Goal: Information Seeking & Learning: Find specific fact

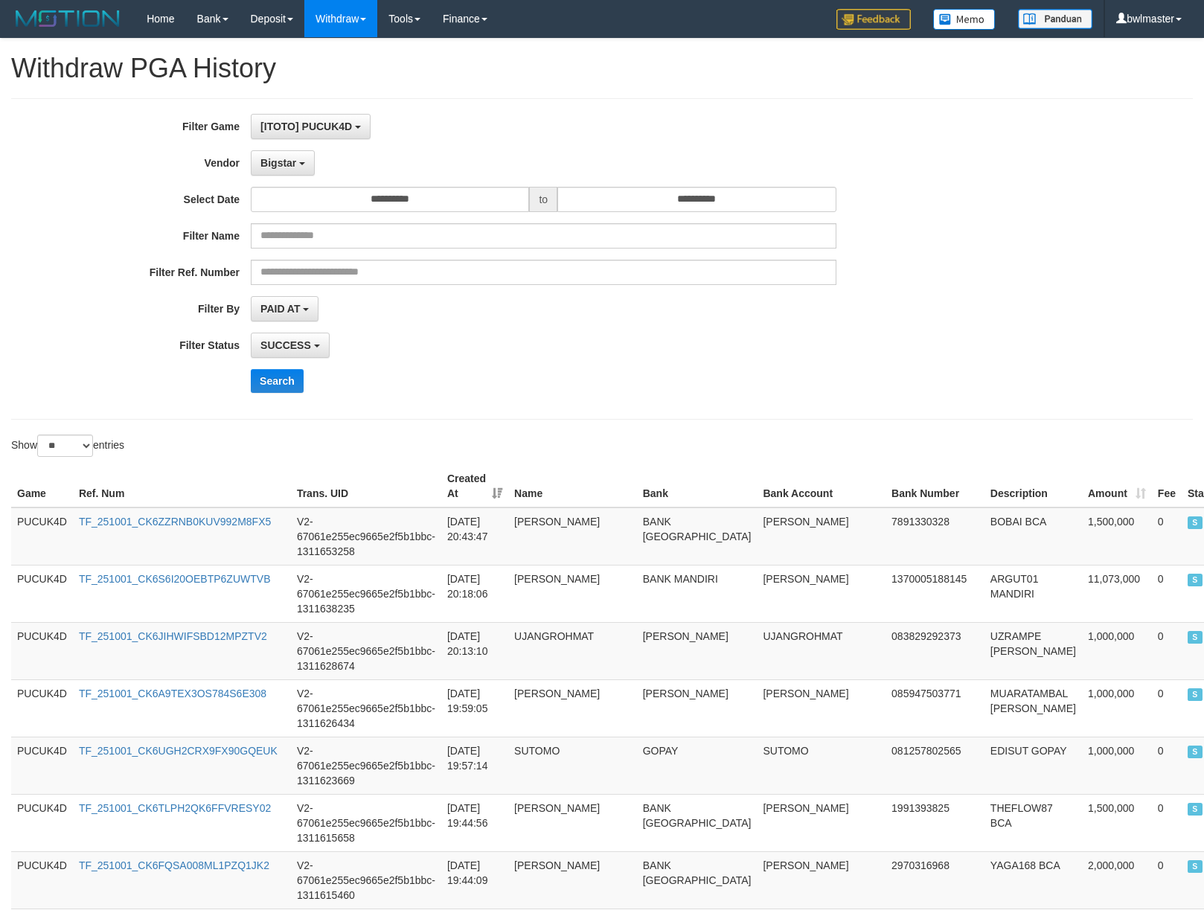
select select "**********"
select select "**"
click at [284, 383] on button "Search" at bounding box center [277, 381] width 53 height 24
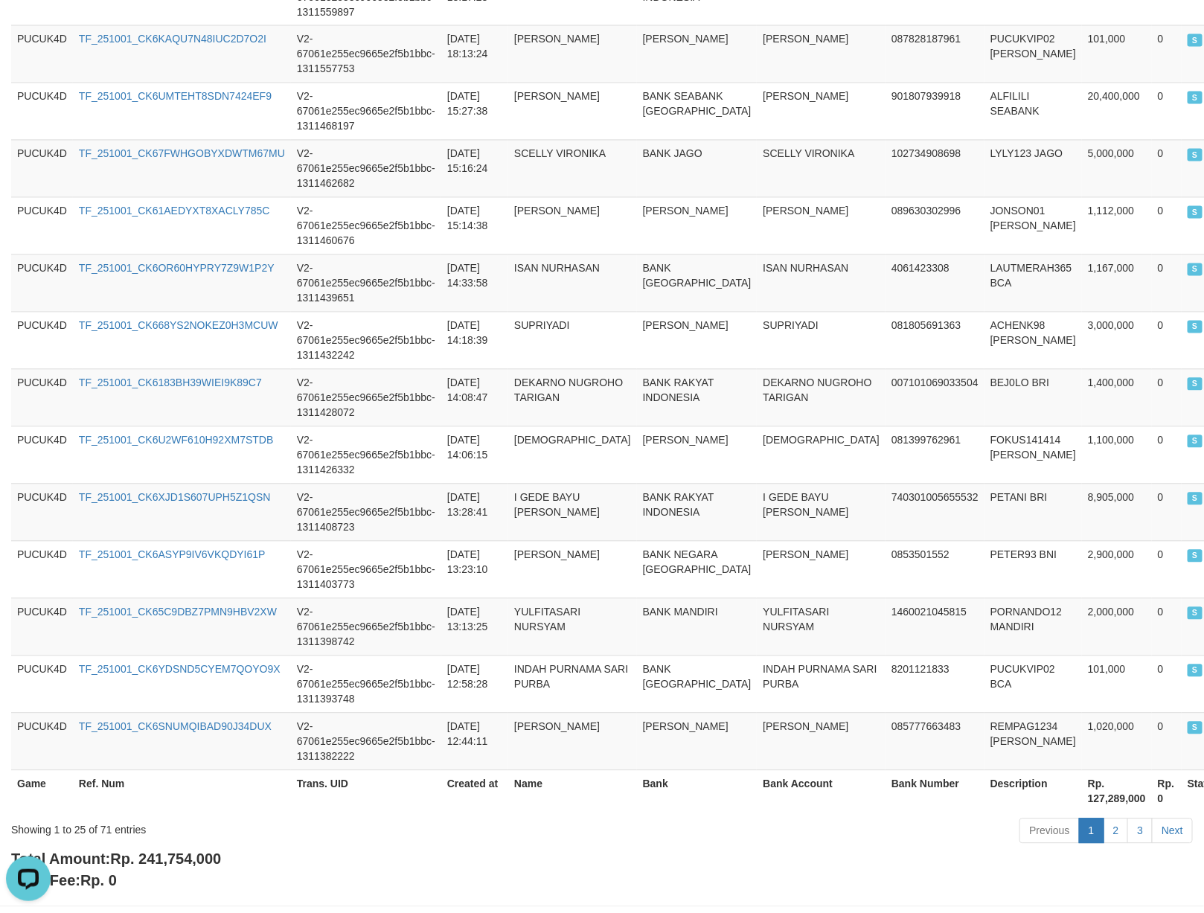
scroll to position [1244, 0]
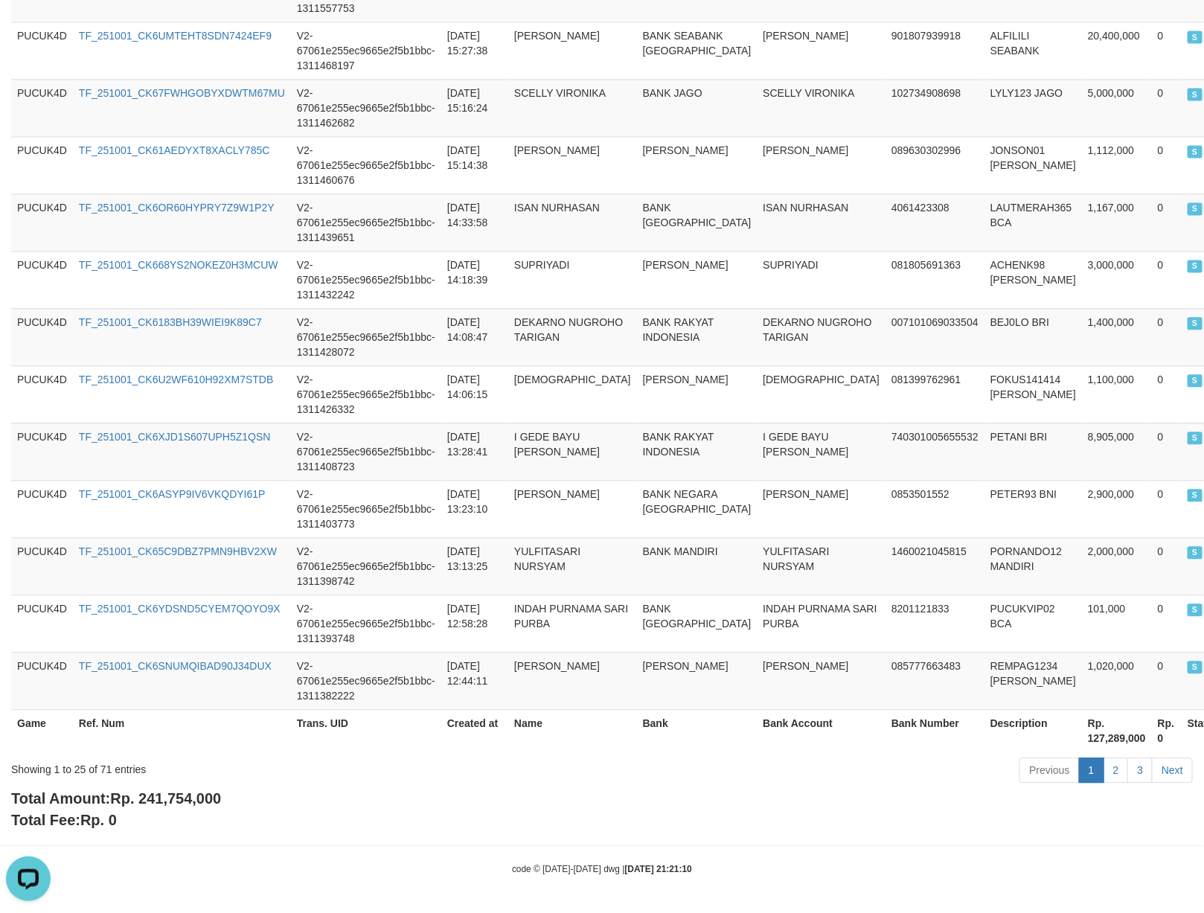
click at [159, 780] on div "Showing 1 to 25 of 71 entries Previous 1 2 3 Next" at bounding box center [602, 772] width 1204 height 32
click at [173, 790] on span "Rp. 241,754,000" at bounding box center [165, 798] width 111 height 16
copy span "241,754,000"
click at [173, 790] on span "Rp. 241,754,000" at bounding box center [165, 798] width 111 height 16
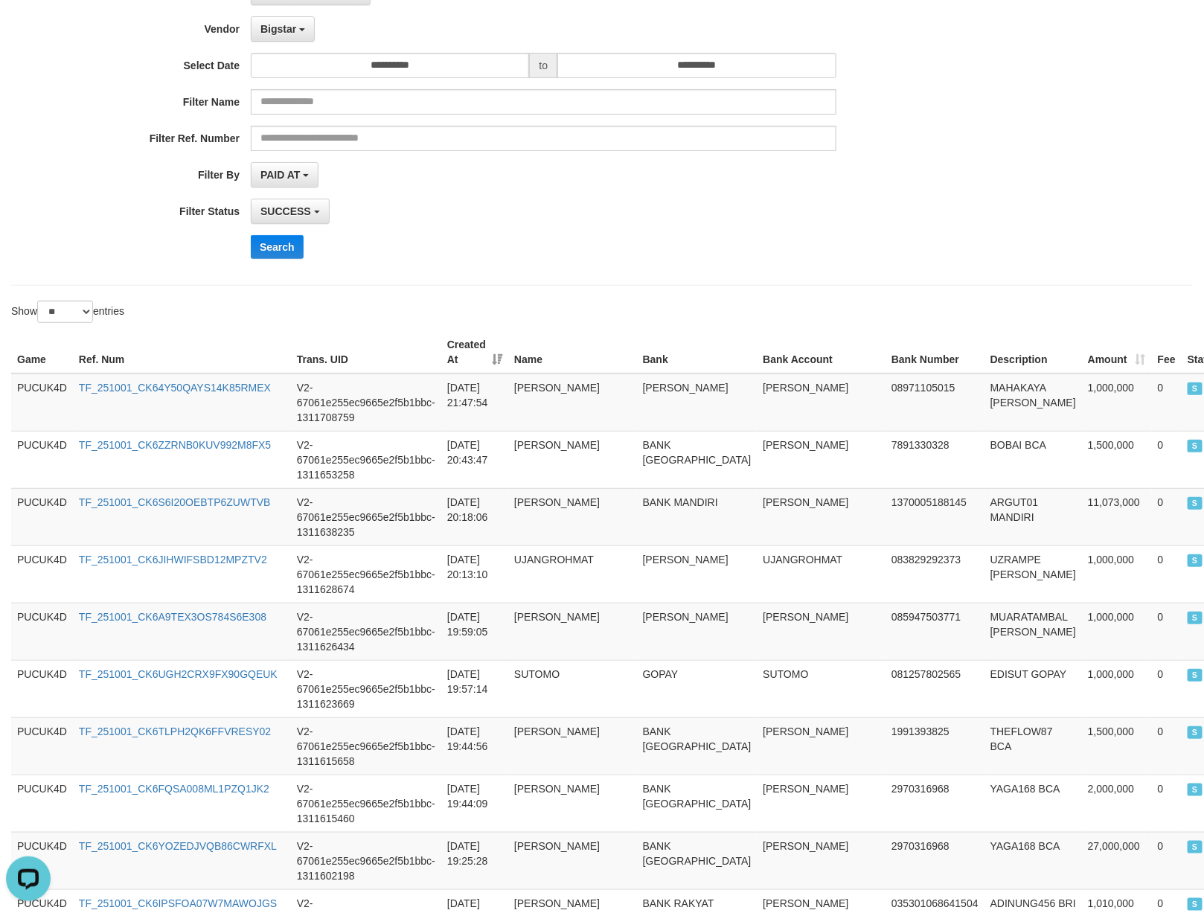
scroll to position [0, 0]
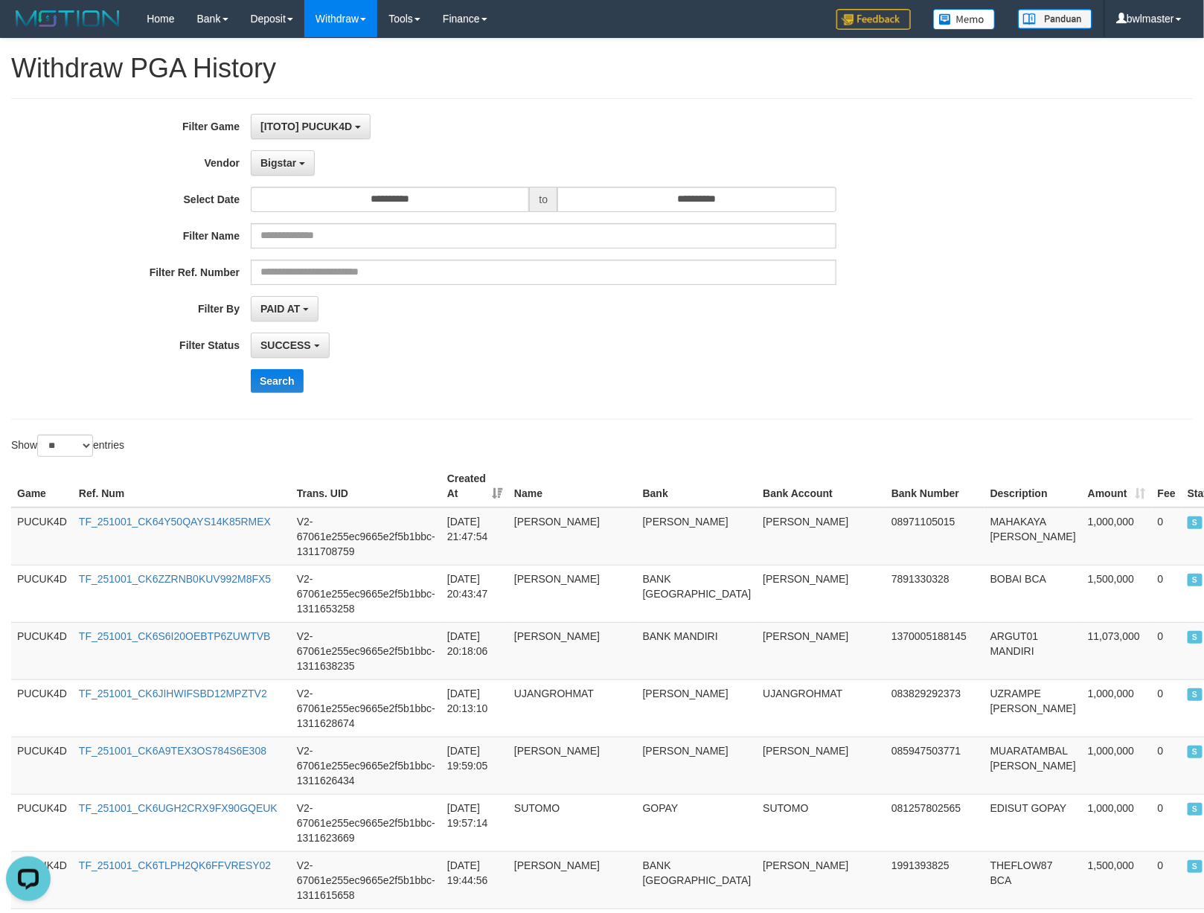
click at [264, 400] on div "**********" at bounding box center [501, 259] width 1003 height 290
click at [284, 386] on button "Search" at bounding box center [277, 381] width 53 height 24
click at [298, 168] on button "Bigstar" at bounding box center [283, 162] width 64 height 25
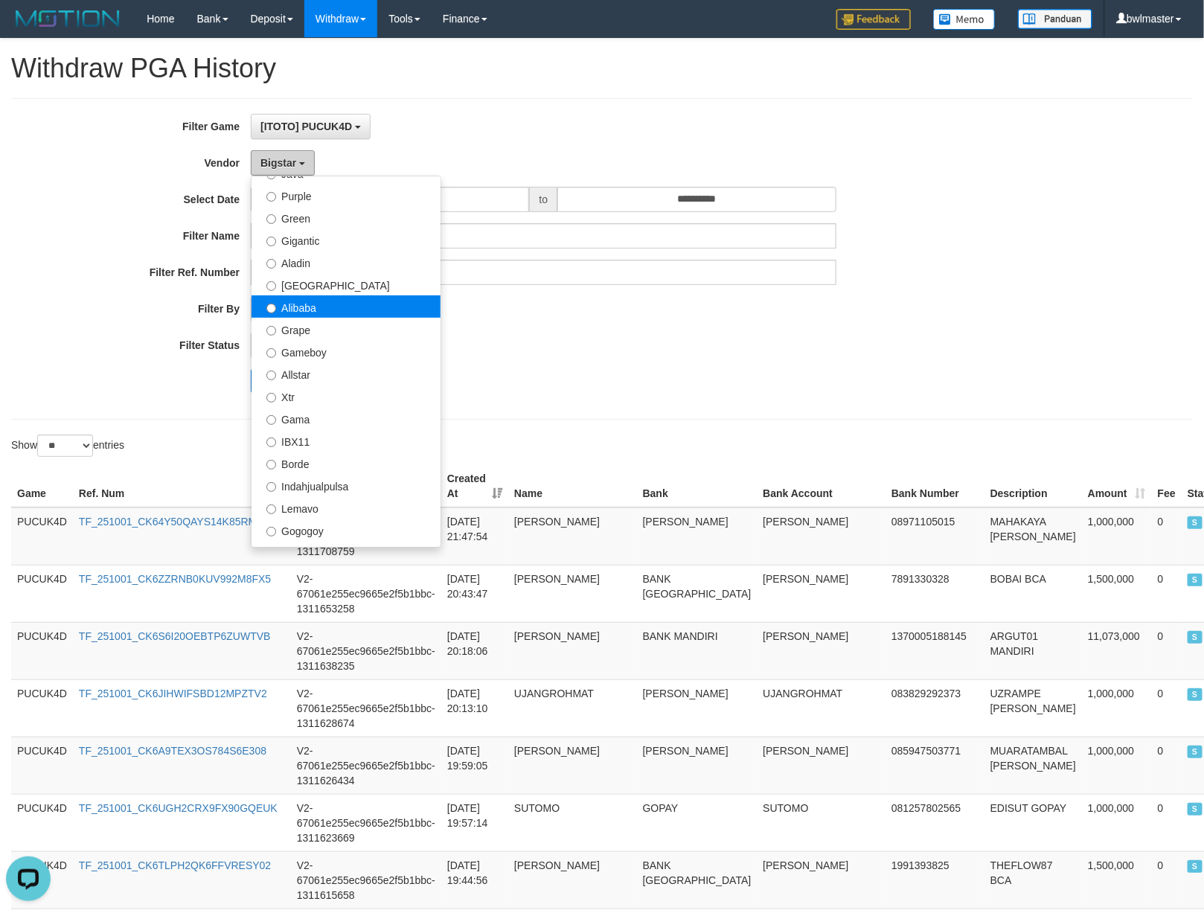
scroll to position [108, 0]
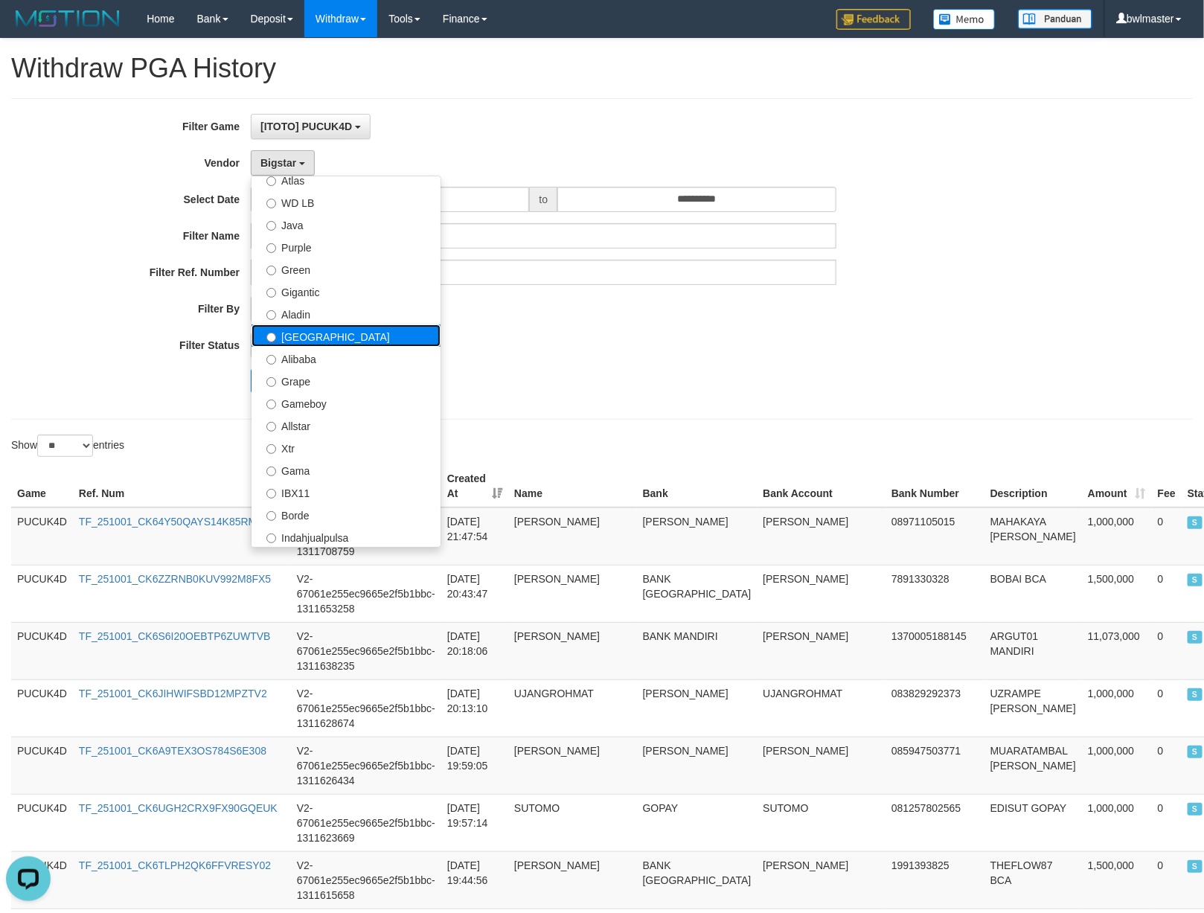
click at [317, 339] on label "[GEOGRAPHIC_DATA]" at bounding box center [346, 336] width 189 height 22
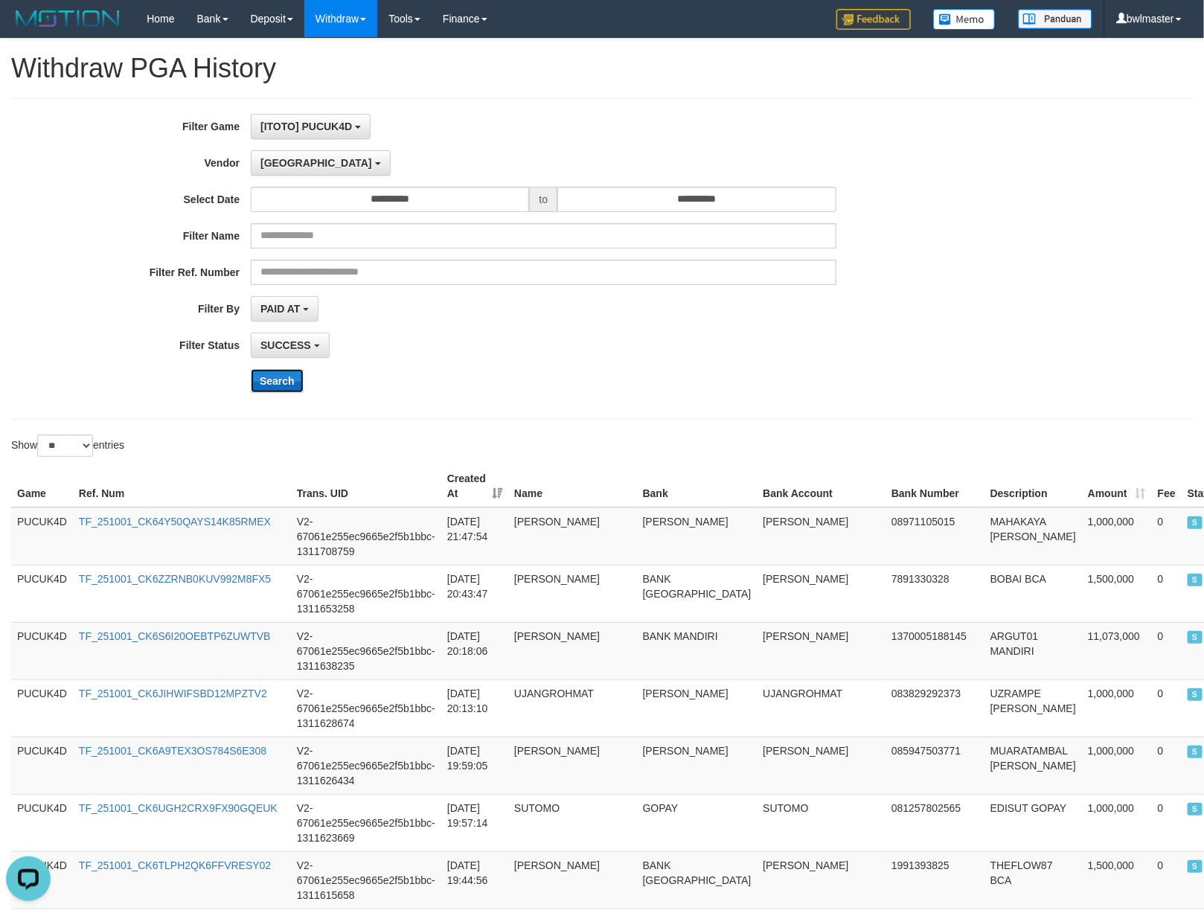
click at [277, 380] on button "Search" at bounding box center [277, 381] width 53 height 24
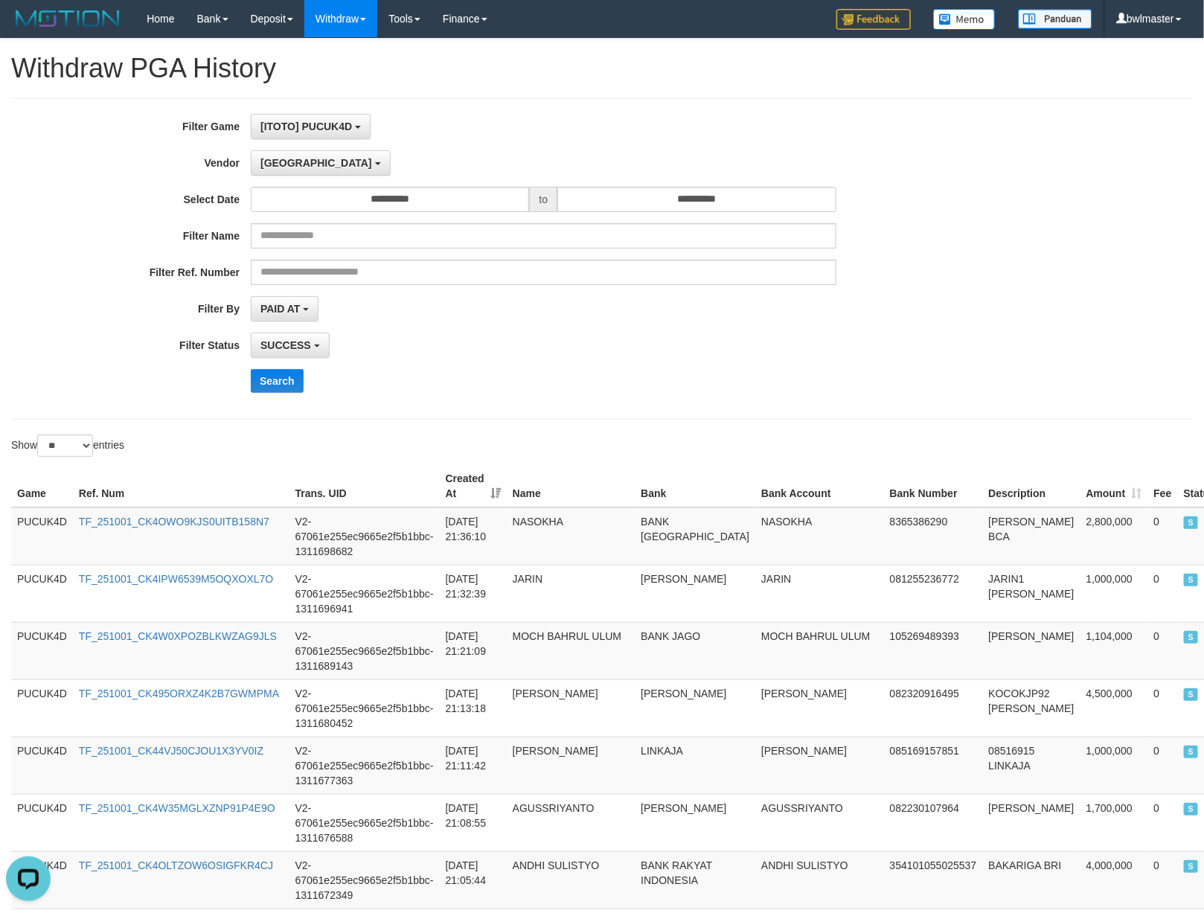
click at [837, 451] on div "Show ** ** ** *** entries" at bounding box center [602, 448] width 1204 height 26
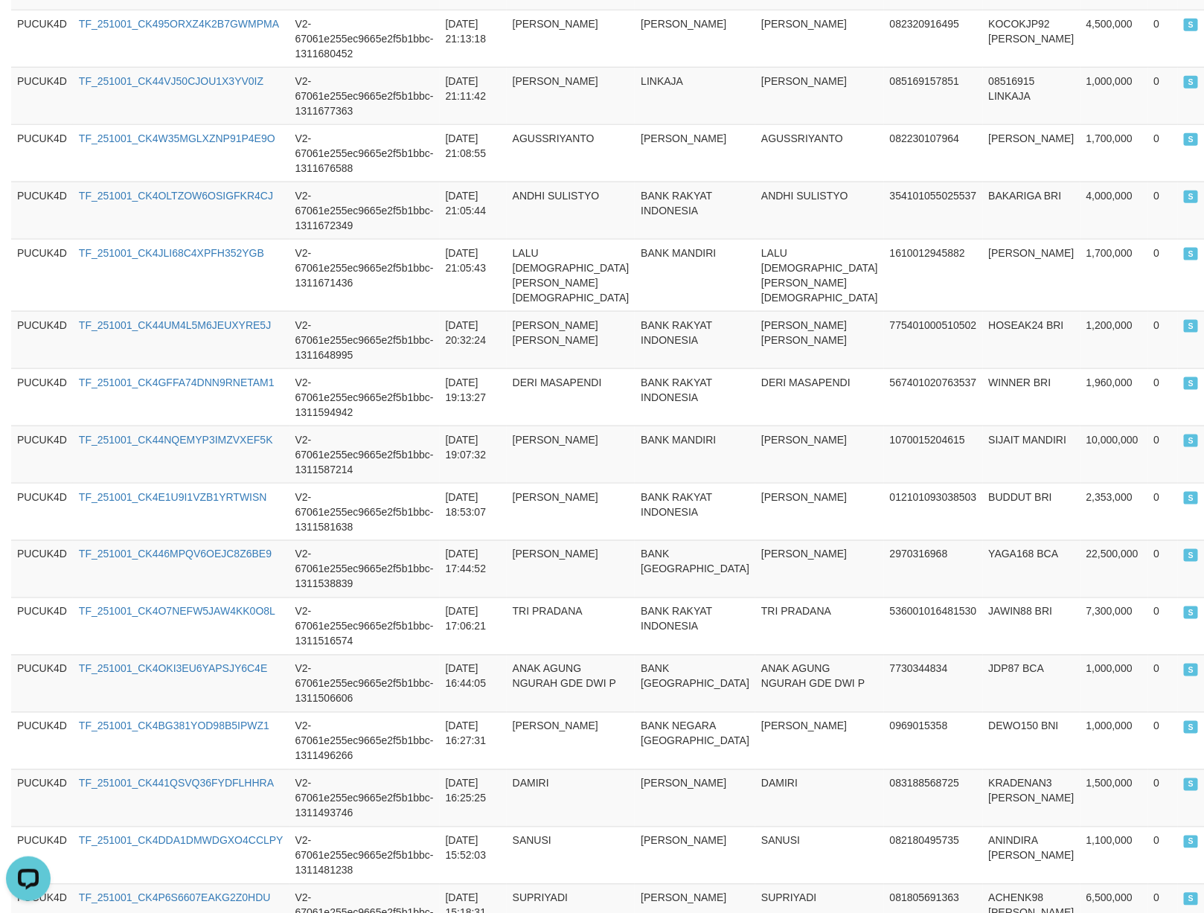
scroll to position [1244, 0]
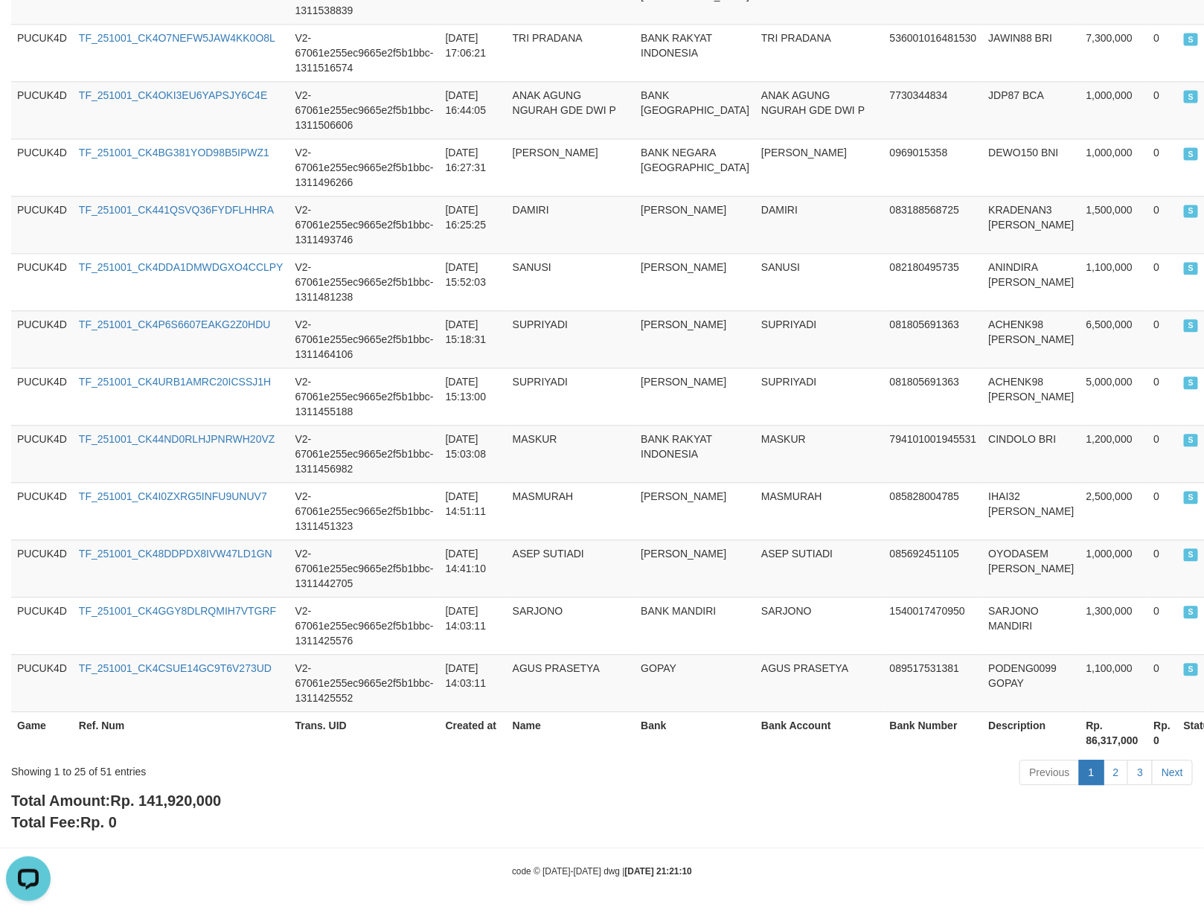
click at [175, 796] on span "Rp. 141,920,000" at bounding box center [165, 801] width 111 height 16
copy span "141,920,000"
click at [175, 796] on span "Rp. 141,920,000" at bounding box center [165, 801] width 111 height 16
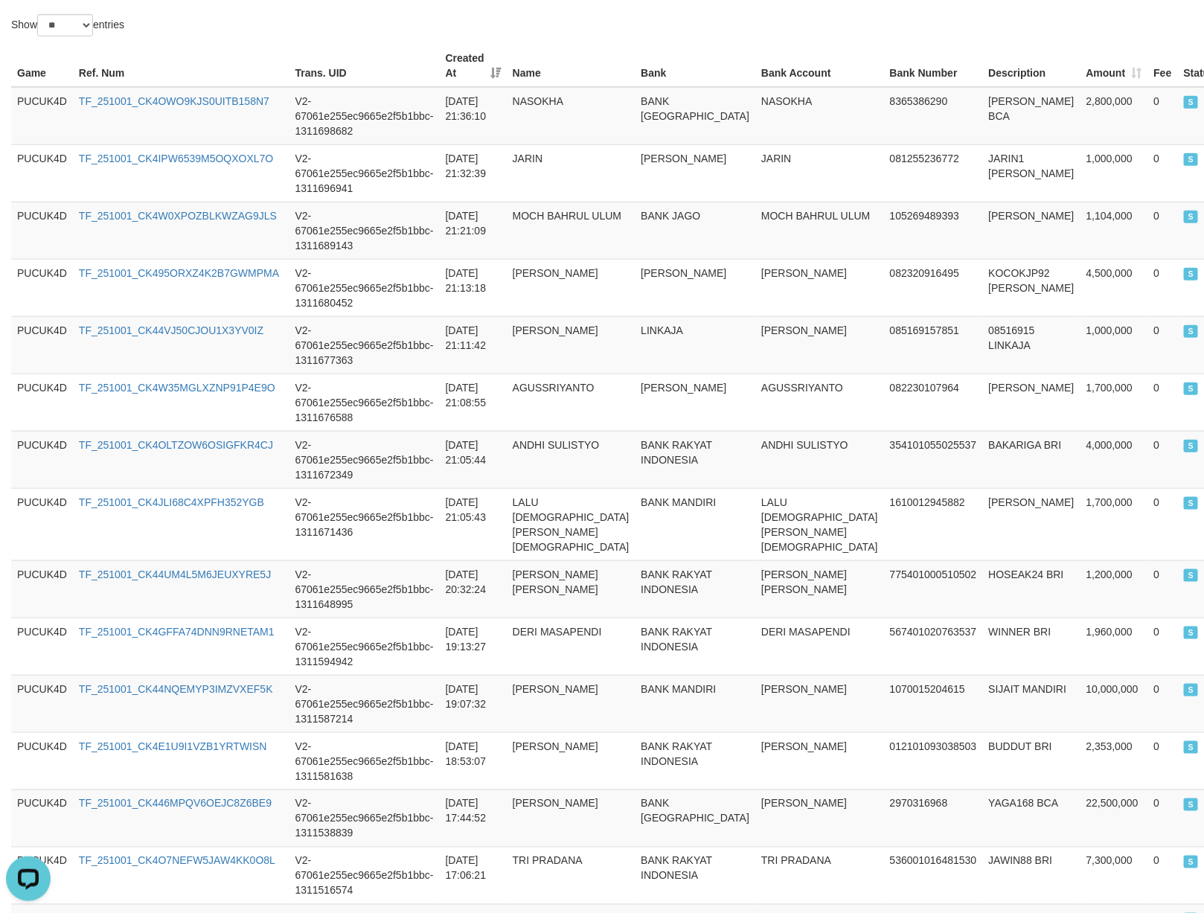
scroll to position [239, 0]
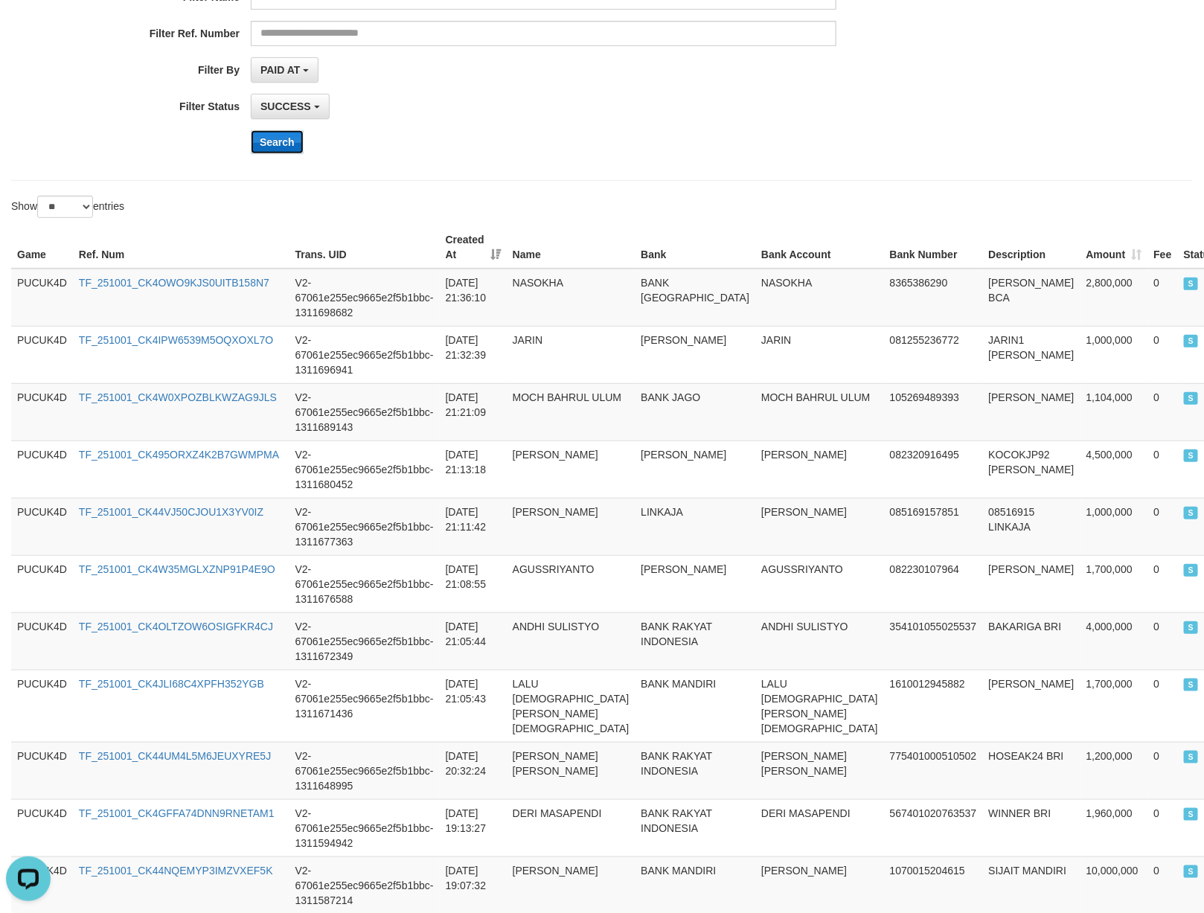
click at [264, 141] on button "Search" at bounding box center [277, 142] width 53 height 24
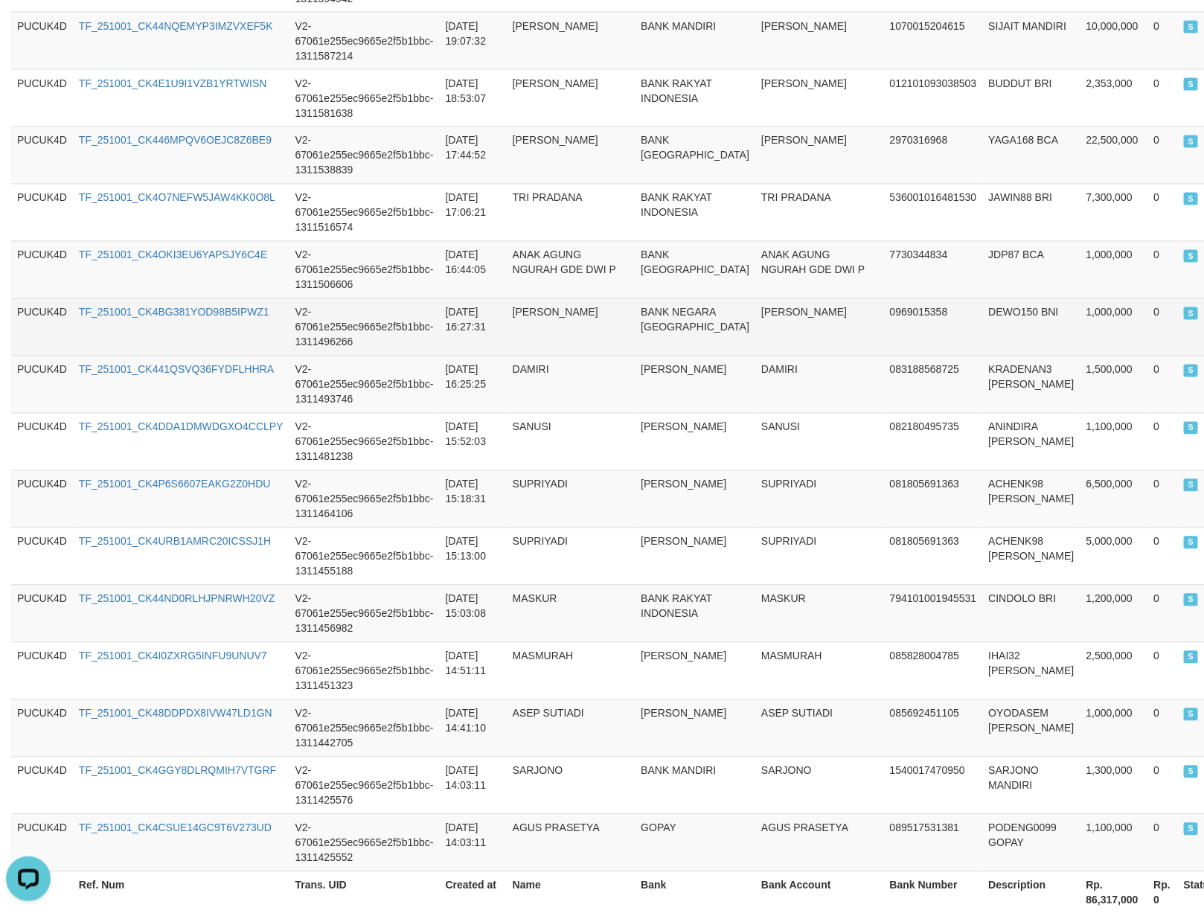
scroll to position [1244, 0]
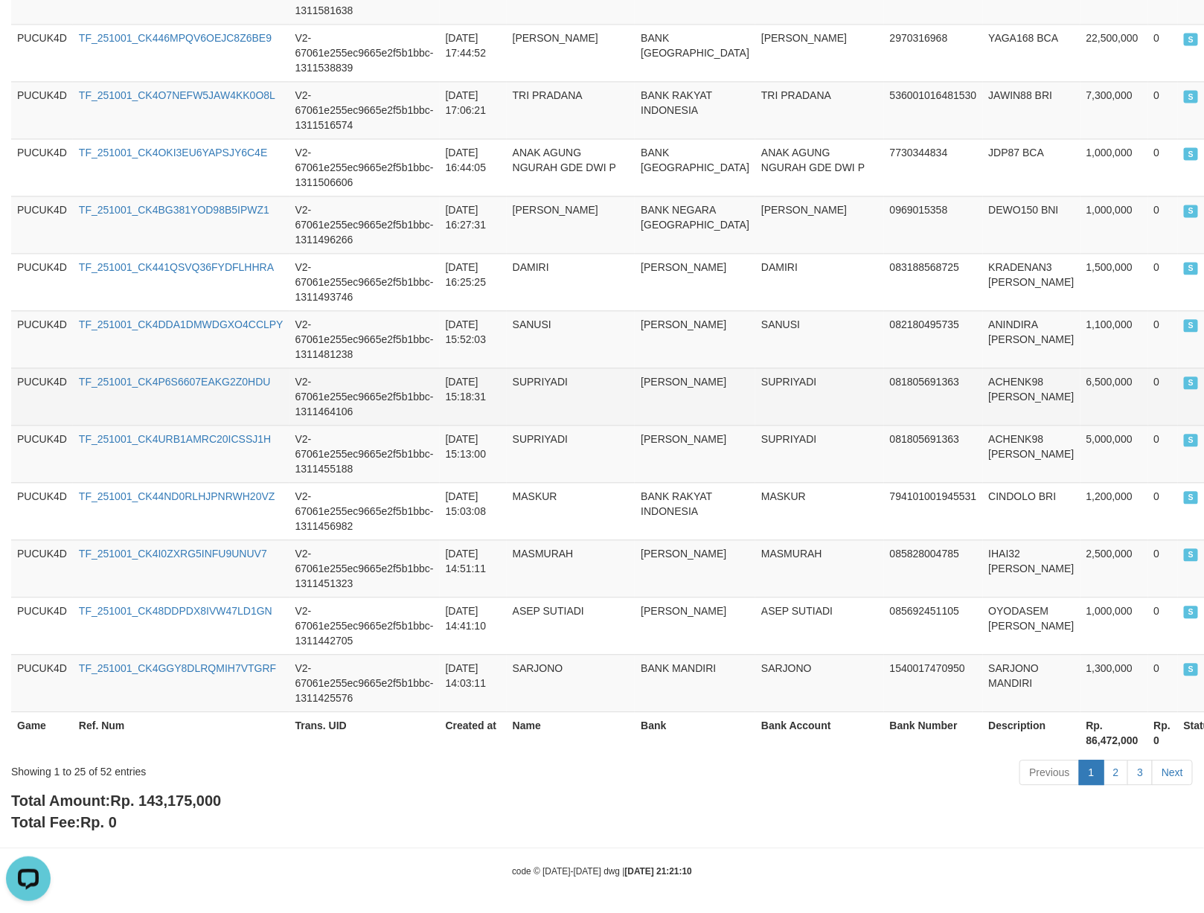
click at [755, 384] on td "SUPRIYADI" at bounding box center [819, 396] width 129 height 57
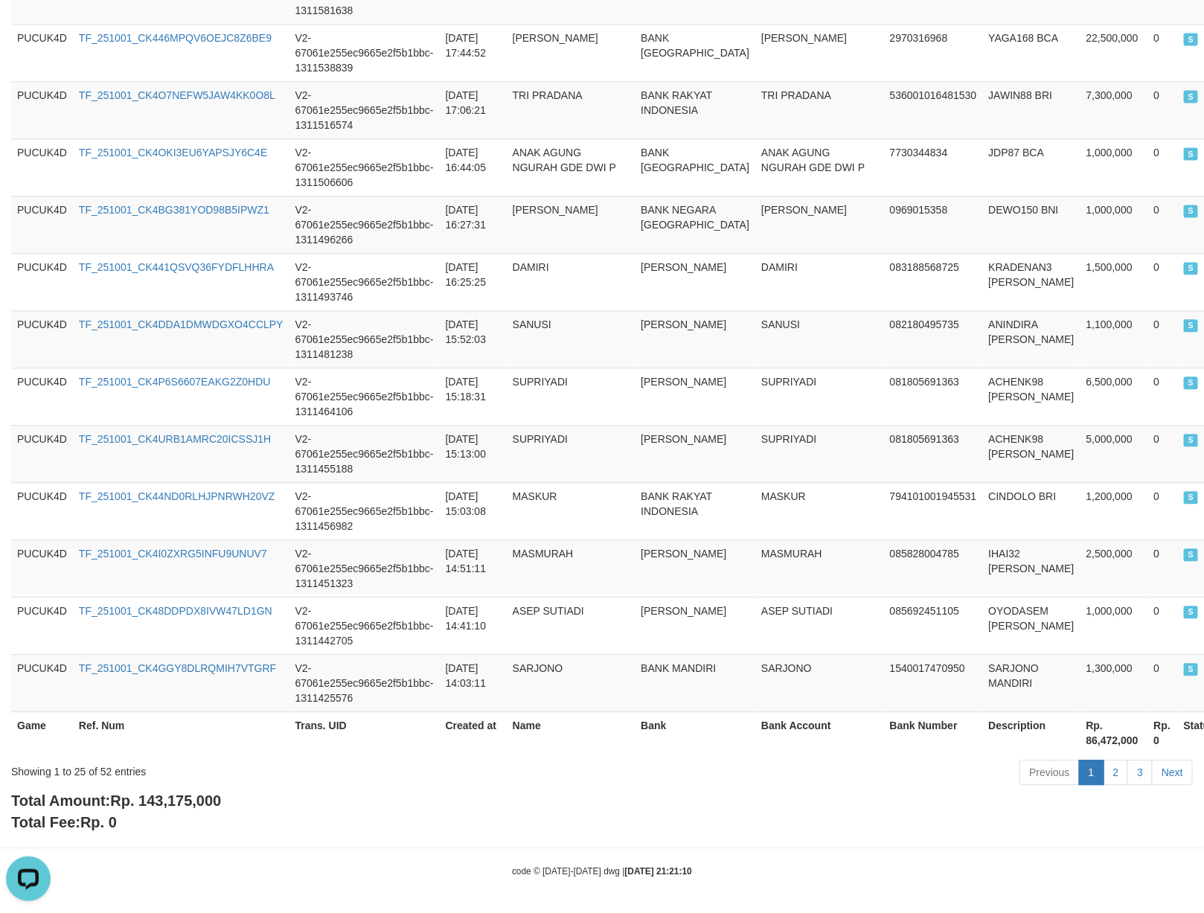
click at [197, 793] on span "Rp. 143,175,000" at bounding box center [165, 801] width 111 height 16
copy span ","
click at [196, 790] on div "Total Amount: Rp. 143,175,000 Total Fee: Rp. 0" at bounding box center [602, 811] width 1182 height 42
click at [199, 786] on div "Showing 1 to 25 of 52 entries Previous 1 2 3 Next" at bounding box center [602, 774] width 1204 height 32
click at [199, 790] on div "Total Amount: Rp. 143,175,000 Total Fee: Rp. 0" at bounding box center [602, 811] width 1182 height 42
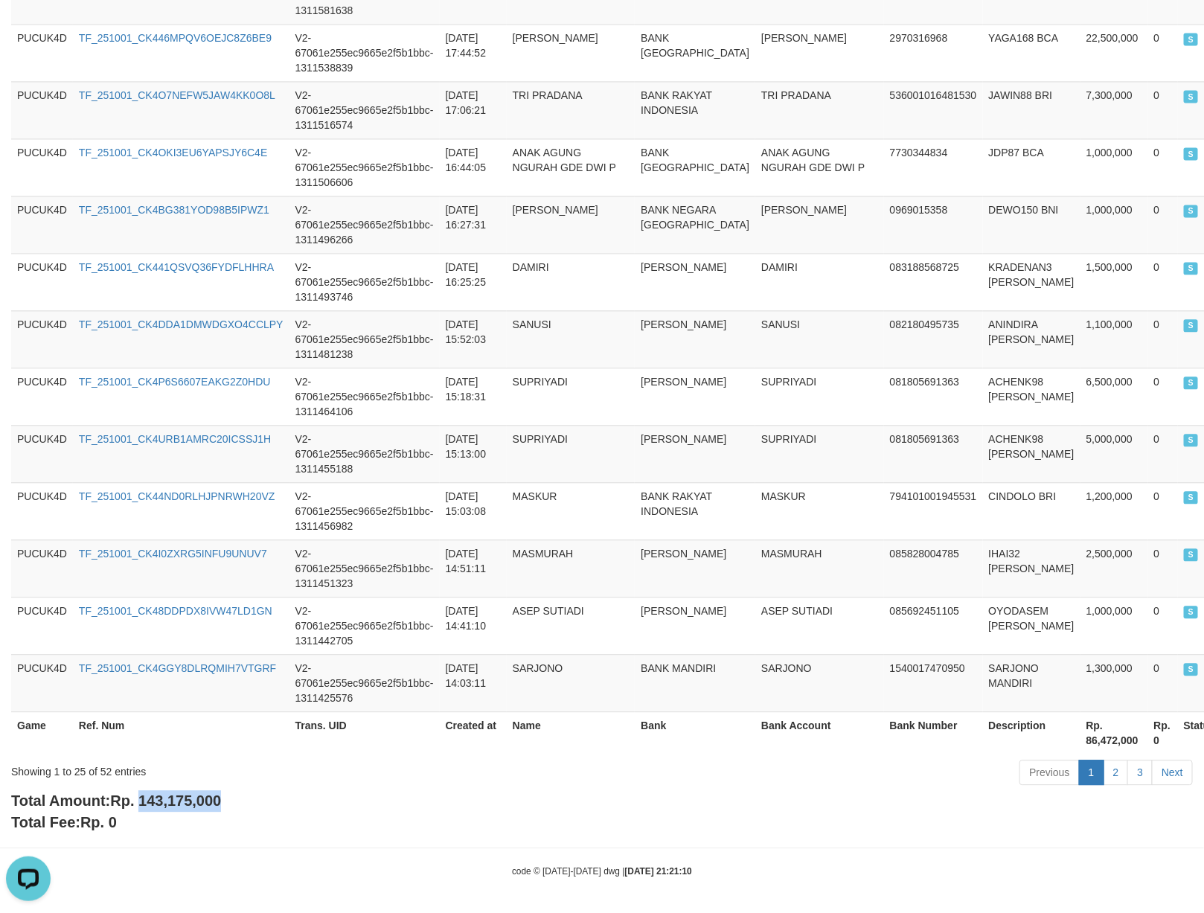
copy span "143,175,000"
click at [199, 790] on div "Total Amount: Rp. 143,175,000 Total Fee: Rp. 0" at bounding box center [602, 811] width 1182 height 42
copy b "Total Amount: Rp. 143,175,000"
click at [194, 796] on span "Rp. 143,175,000" at bounding box center [165, 801] width 111 height 16
click at [194, 797] on span "Rp. 143,175,000" at bounding box center [165, 801] width 111 height 16
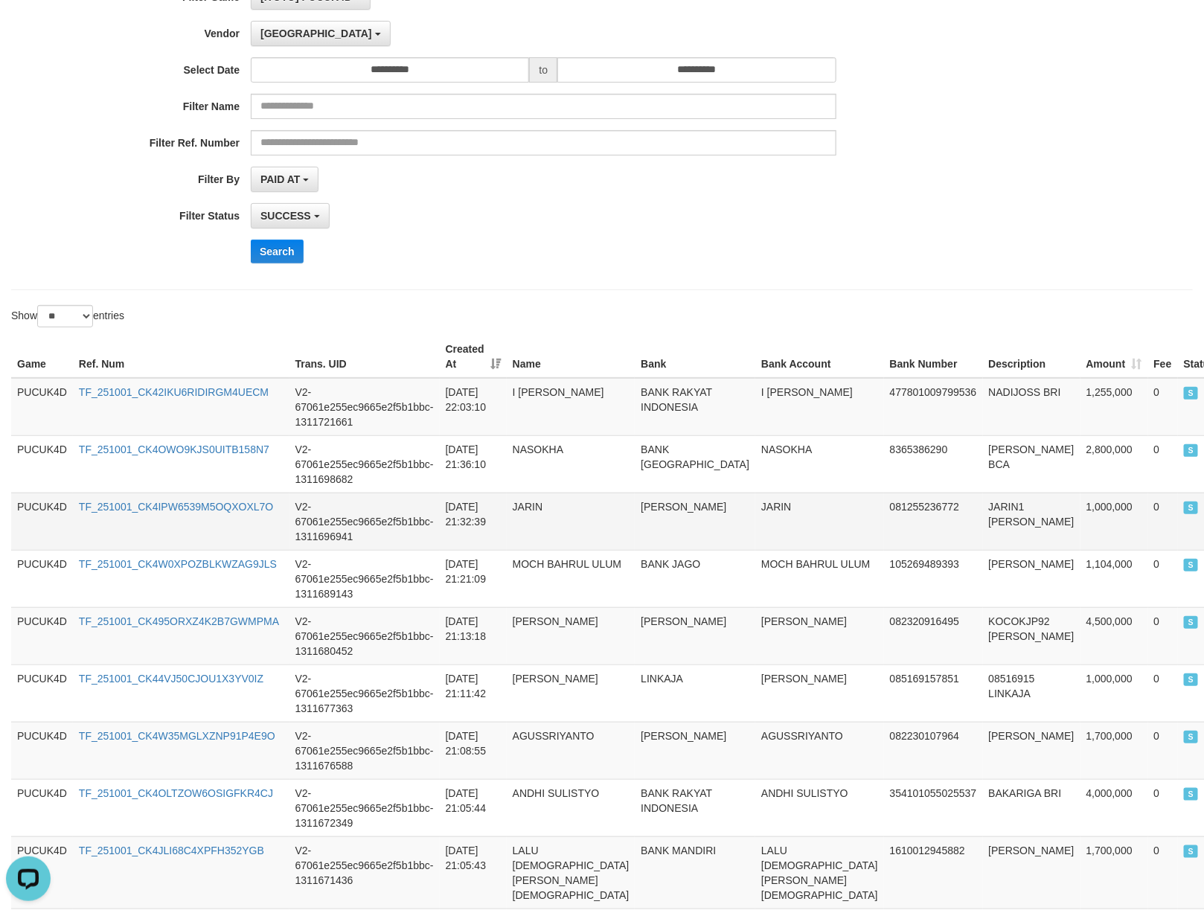
scroll to position [0, 0]
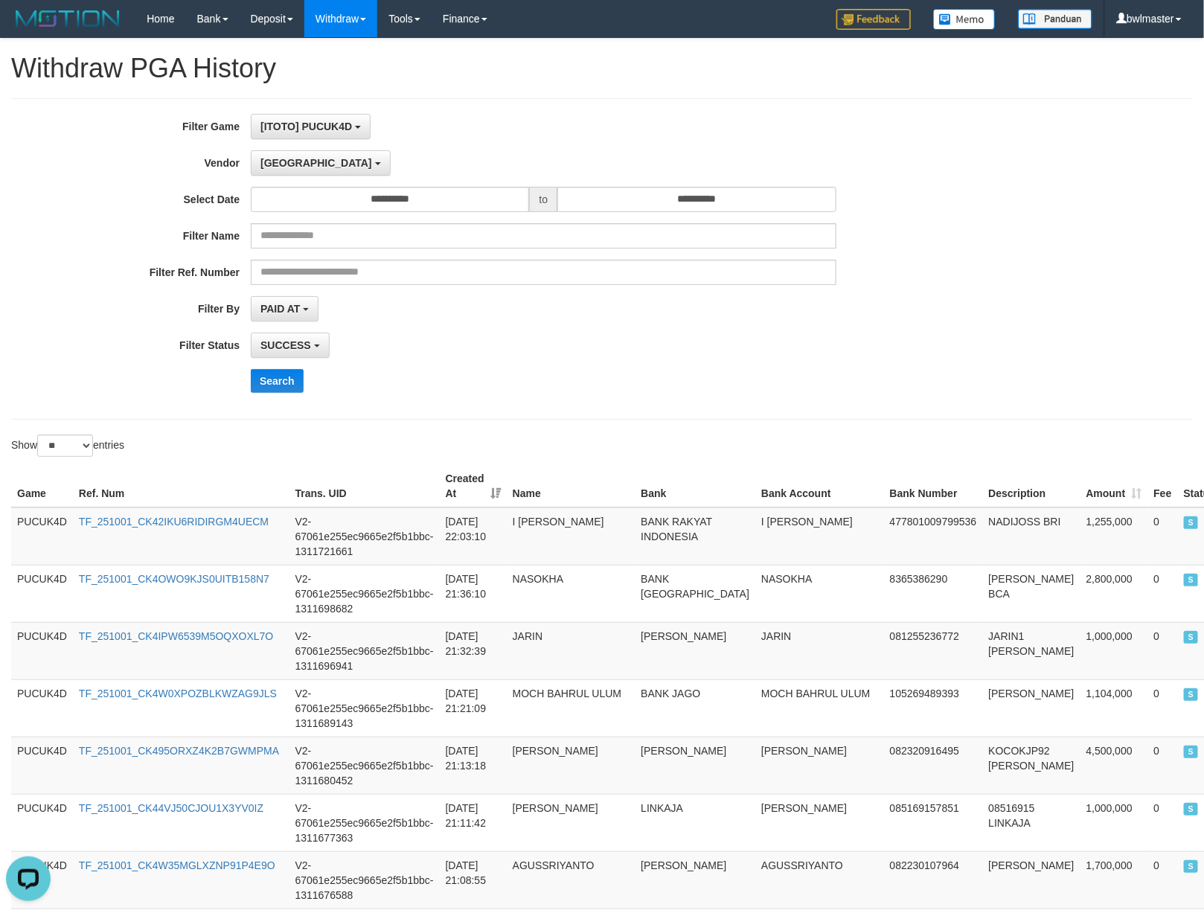
click at [280, 181] on div "**********" at bounding box center [501, 259] width 1003 height 290
click at [284, 168] on span "[GEOGRAPHIC_DATA]" at bounding box center [317, 163] width 112 height 12
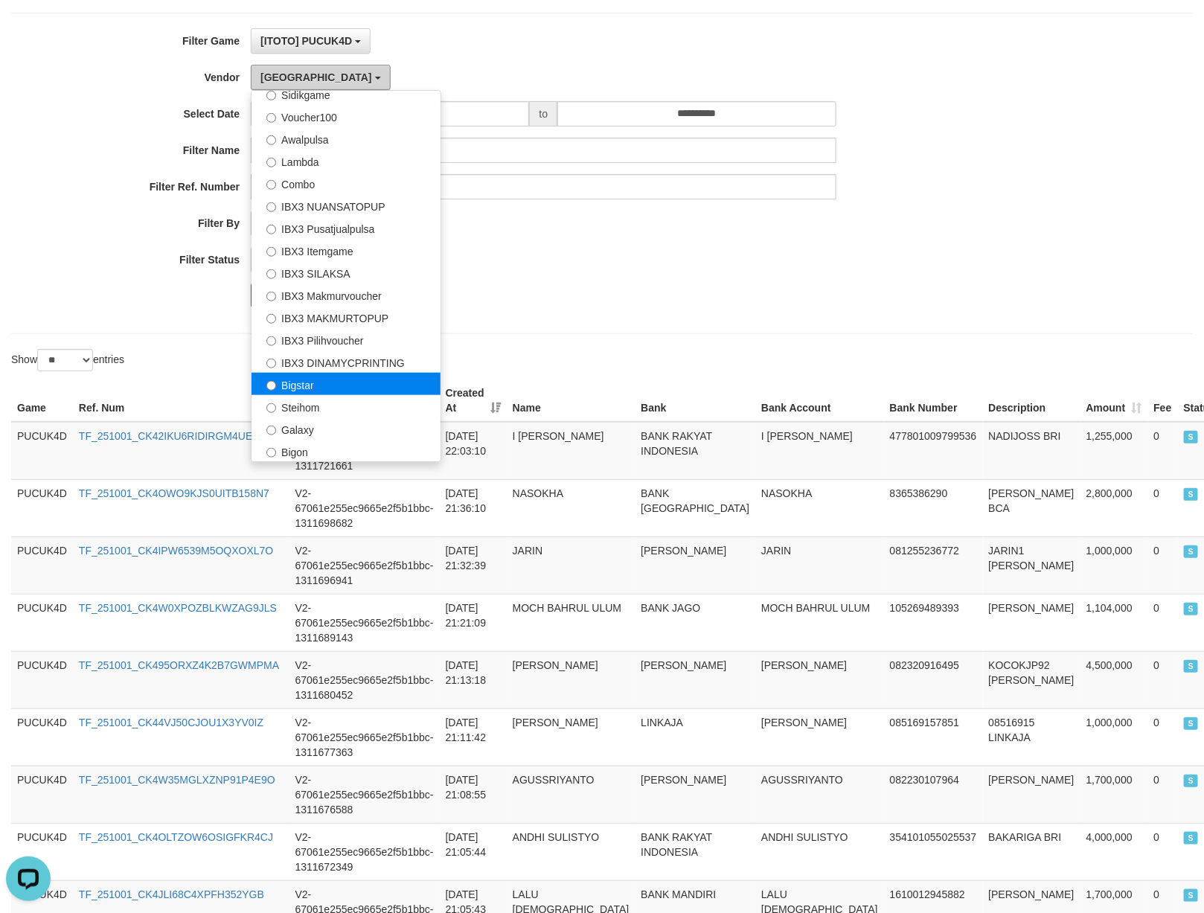
scroll to position [223, 0]
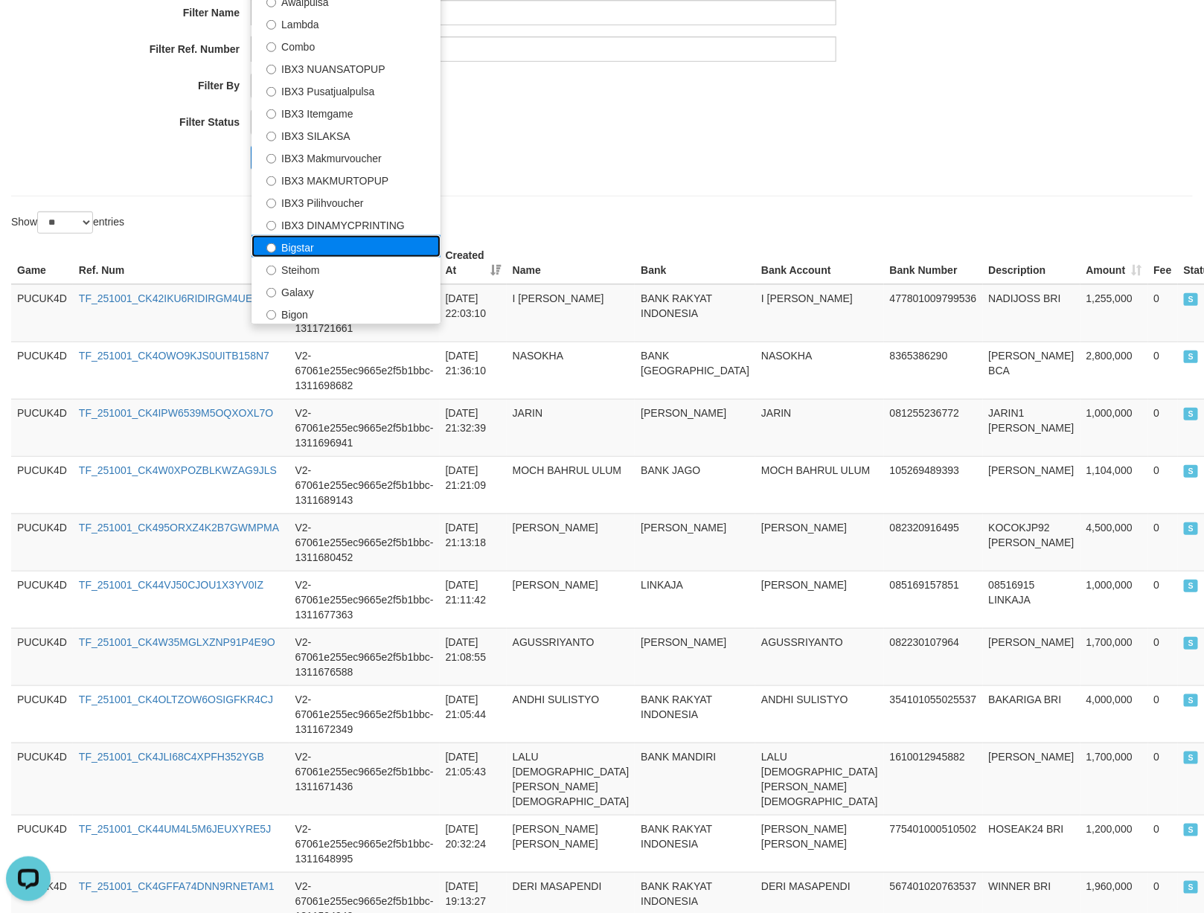
click at [309, 249] on label "Bigstar" at bounding box center [346, 246] width 189 height 22
select select "**********"
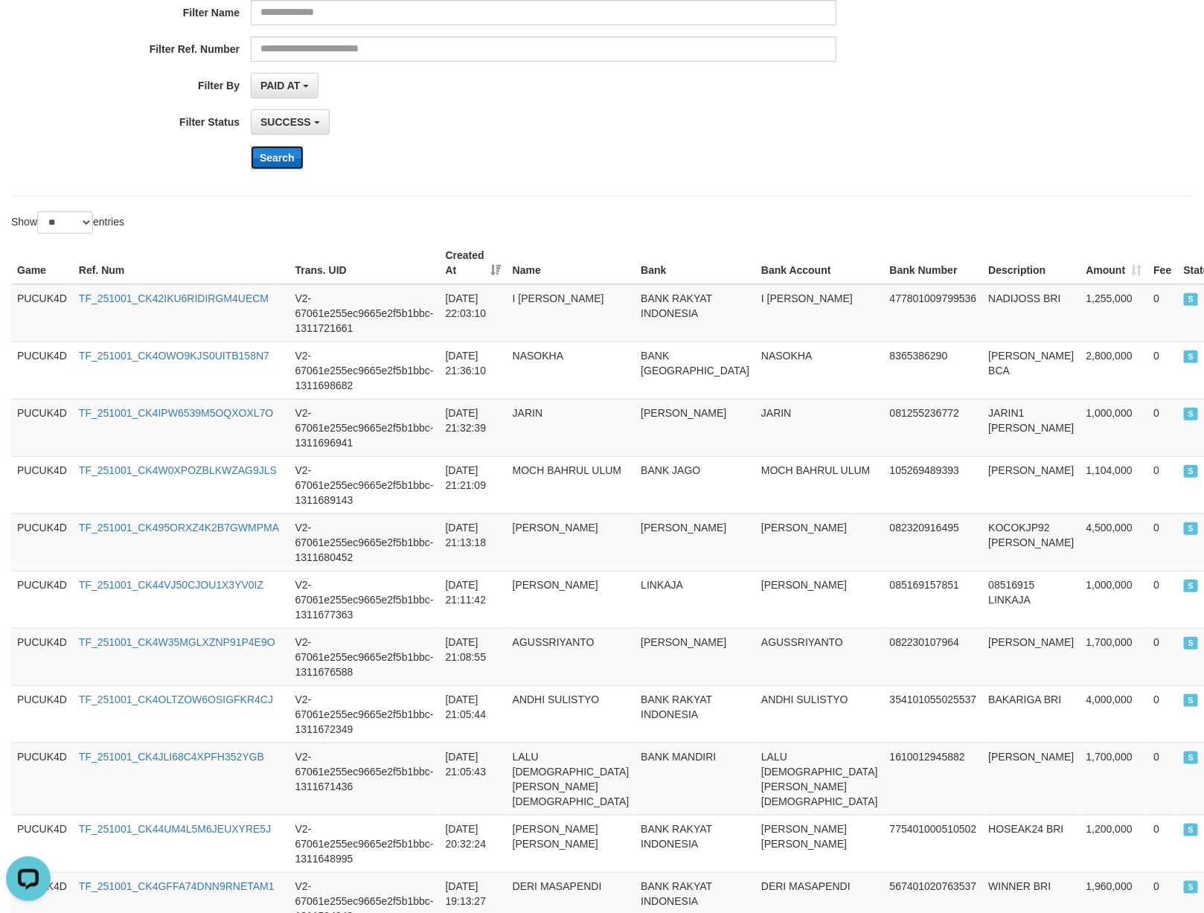
click at [278, 170] on button "Search" at bounding box center [277, 158] width 53 height 24
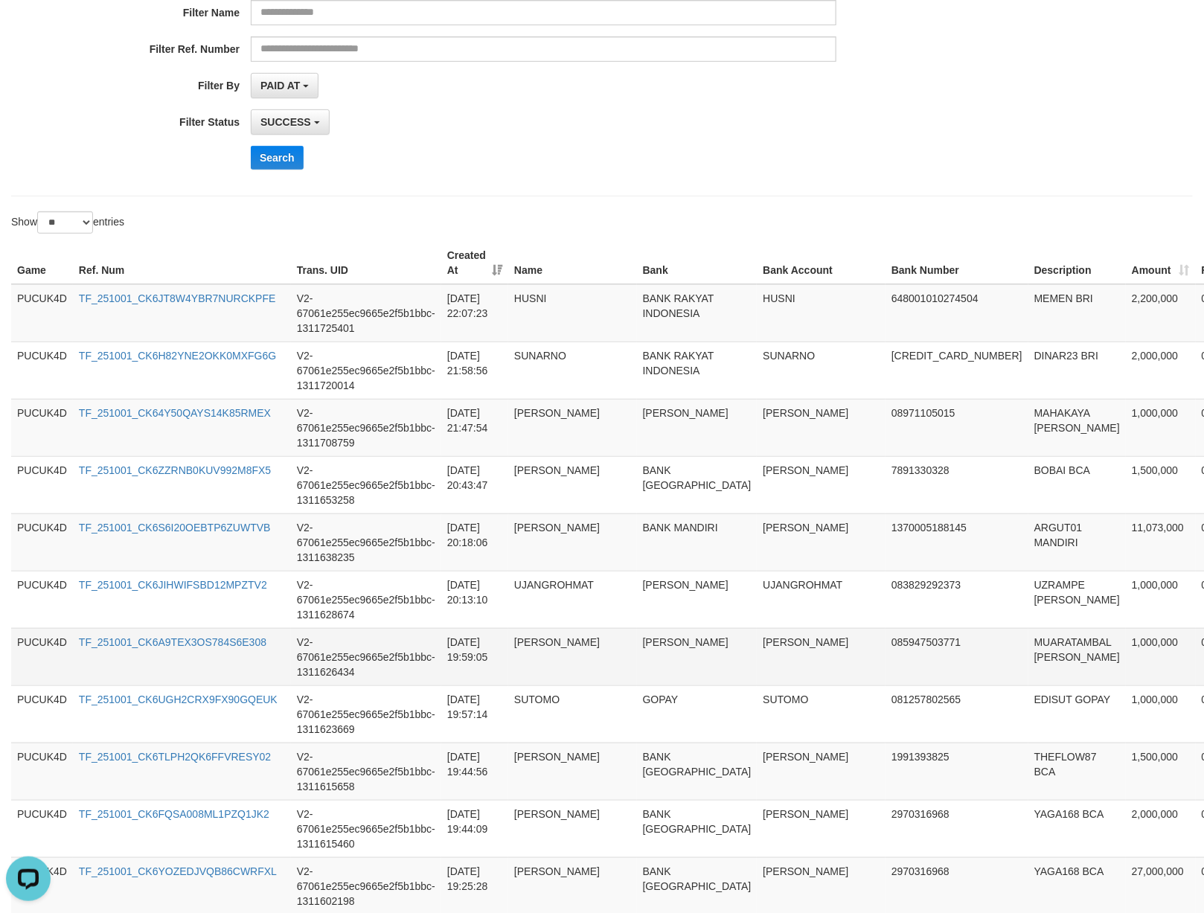
click at [501, 652] on td "[DATE] 19:59:05" at bounding box center [474, 656] width 67 height 57
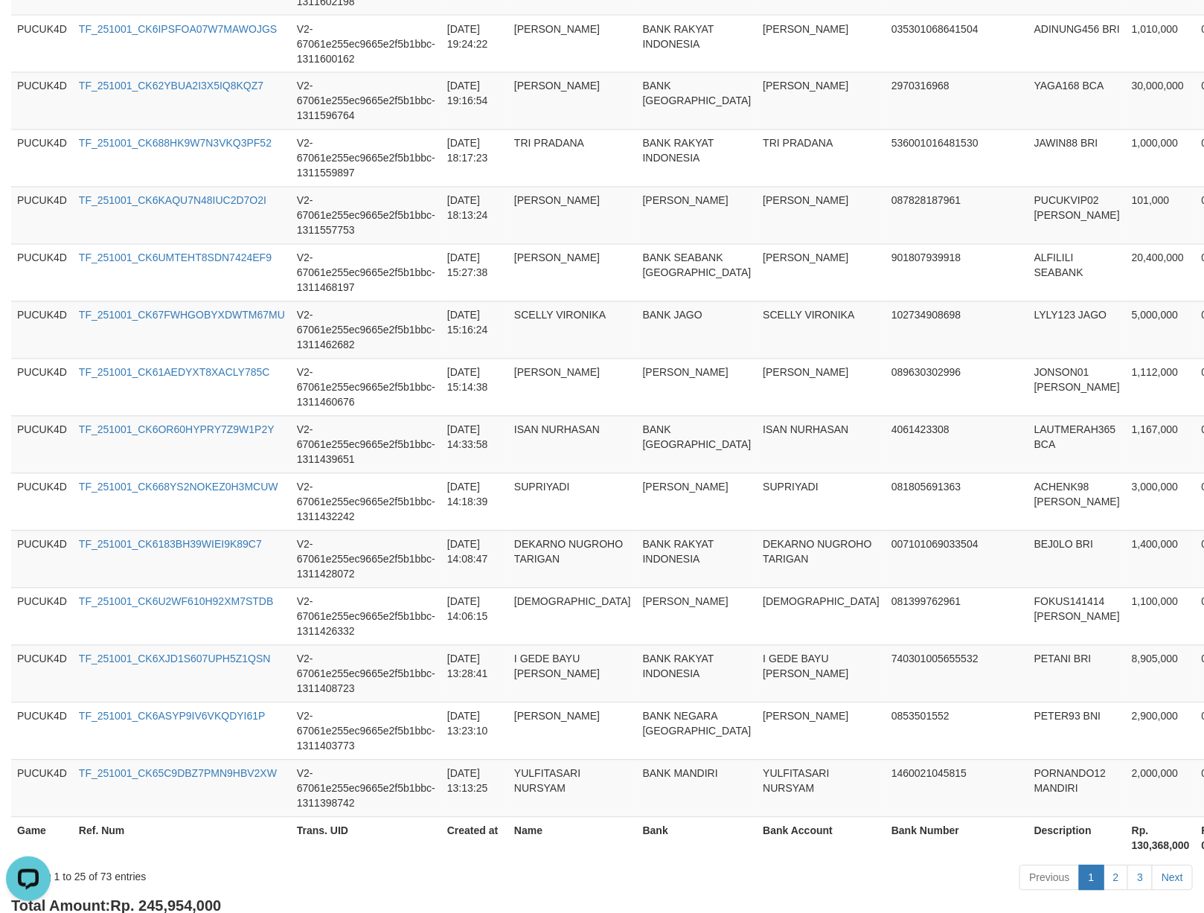
scroll to position [1244, 0]
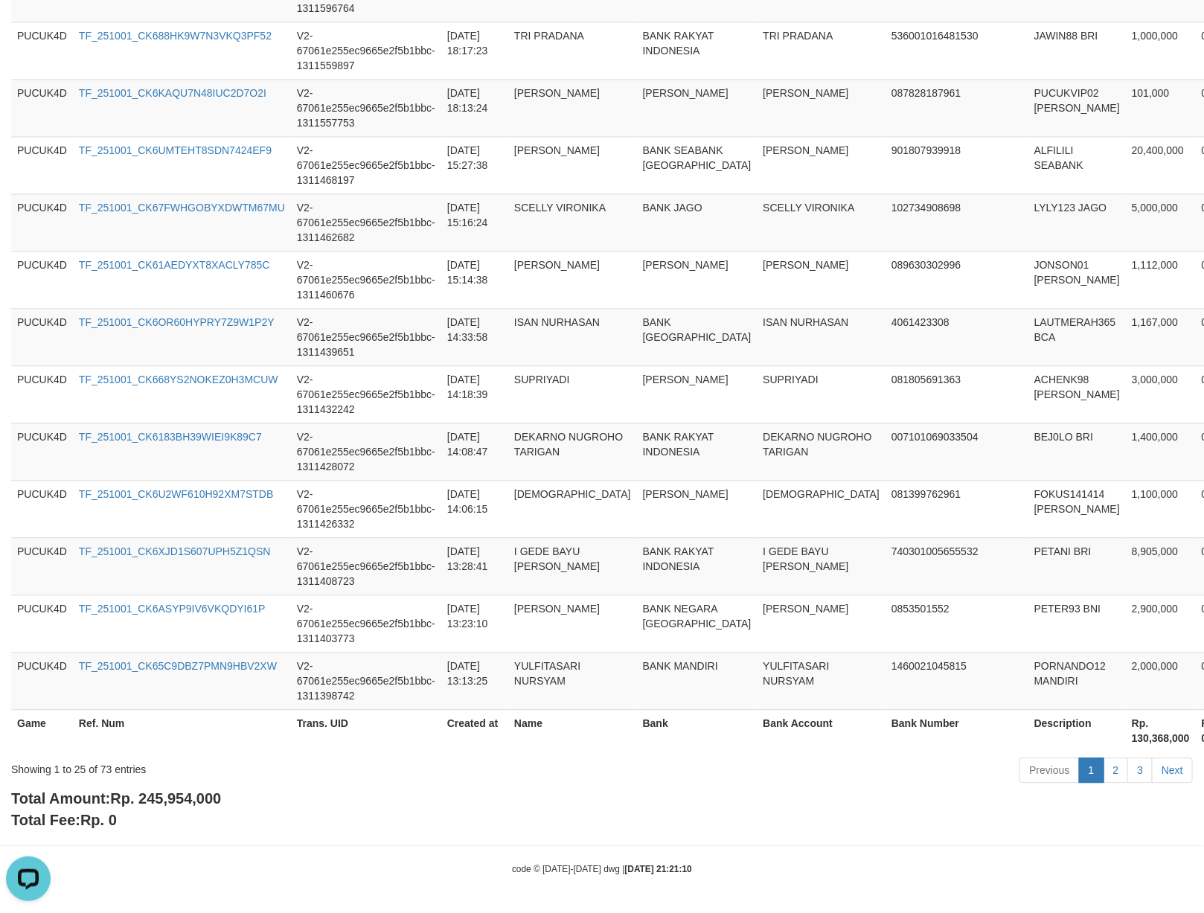
click at [162, 796] on span "Rp. 245,954,000" at bounding box center [165, 798] width 111 height 16
copy span "245,954,000"
click at [162, 796] on span "Rp. 245,954,000" at bounding box center [165, 798] width 111 height 16
click at [400, 465] on td "V2-67061e255ec9665e2f5b1bbc-1311428072" at bounding box center [366, 451] width 150 height 57
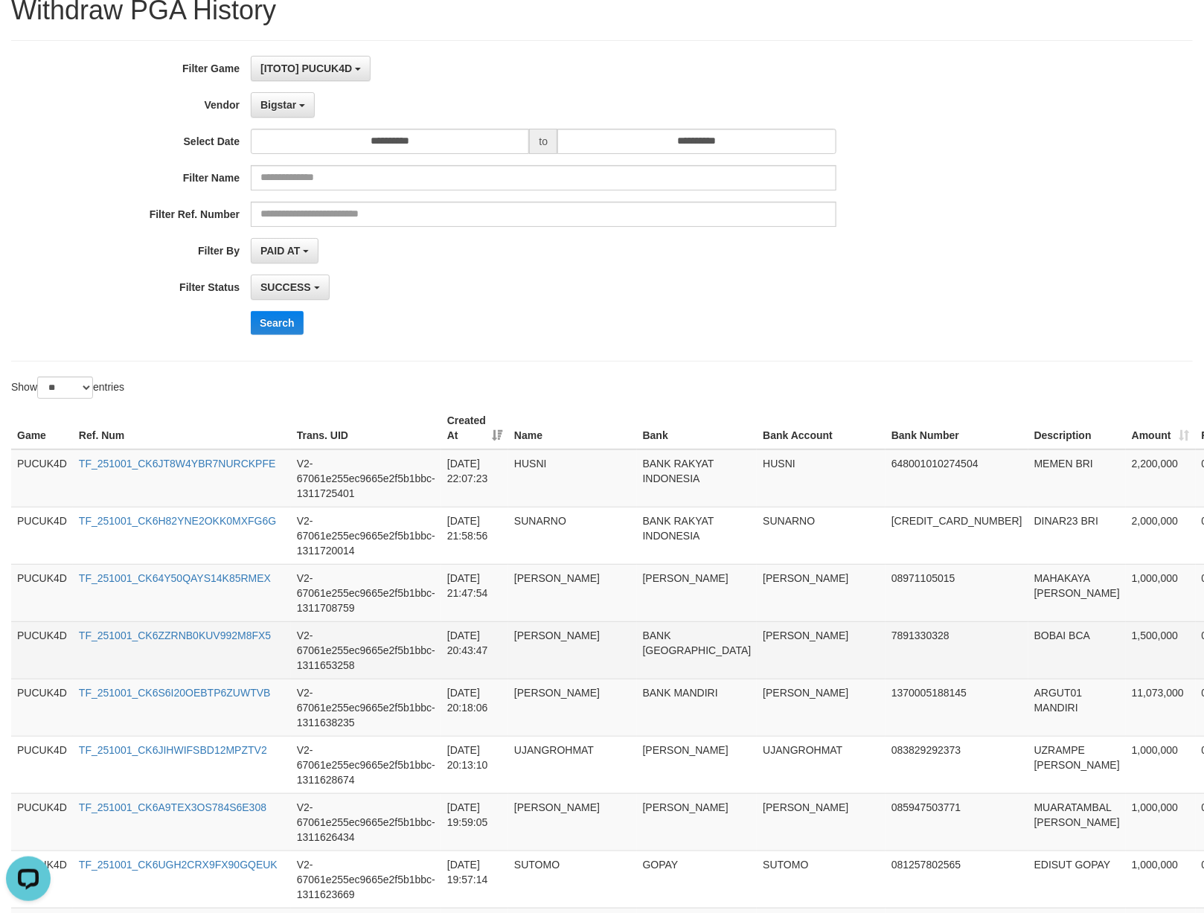
scroll to position [0, 0]
